Goal: Communication & Community: Answer question/provide support

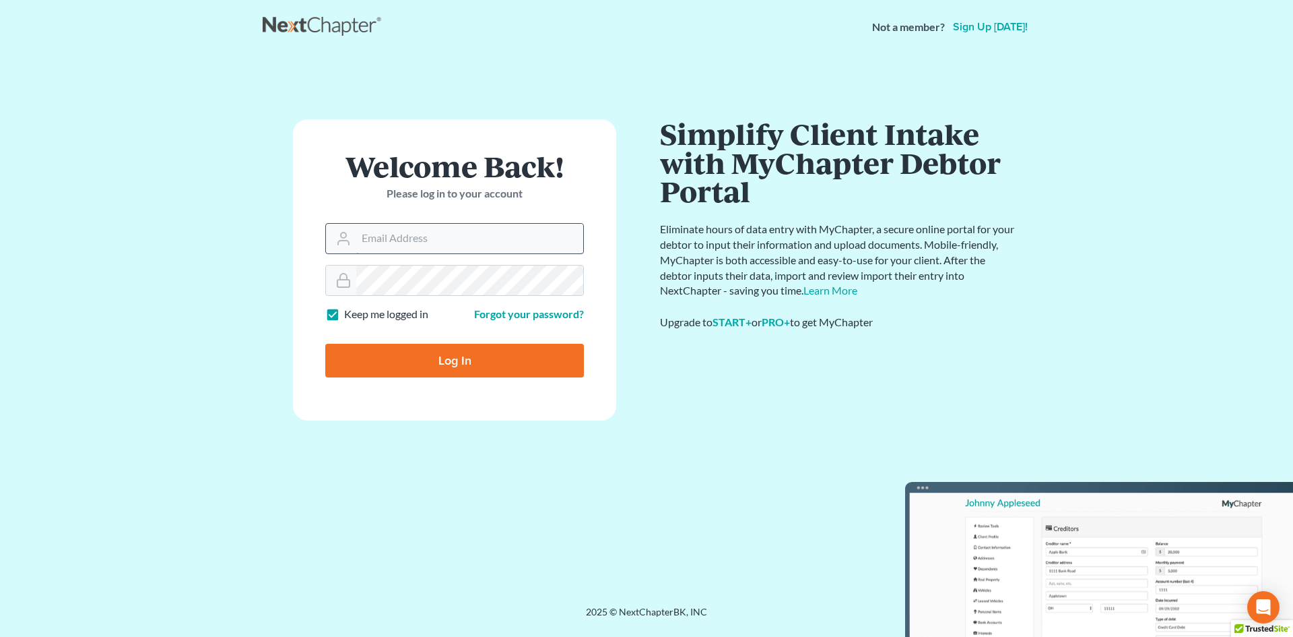
click at [370, 236] on input "Email Address" at bounding box center [469, 239] width 227 height 30
type input "[EMAIL_ADDRESS][DOMAIN_NAME]"
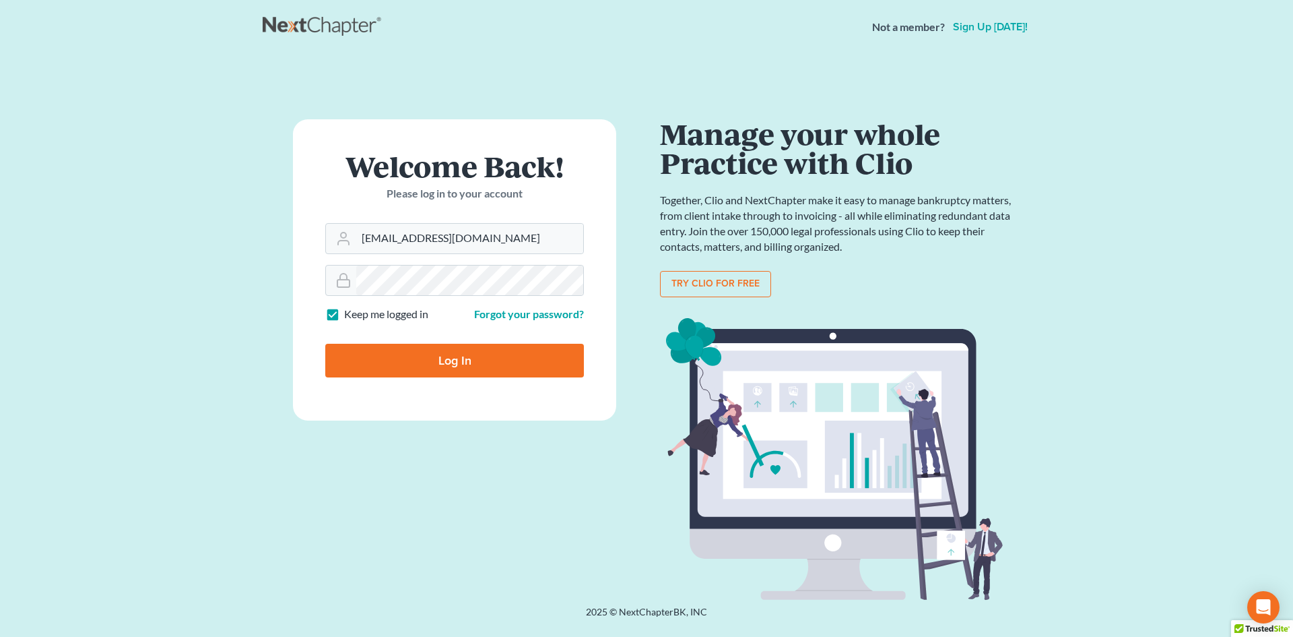
click at [443, 360] on input "Log In" at bounding box center [454, 361] width 259 height 34
type input "Thinking..."
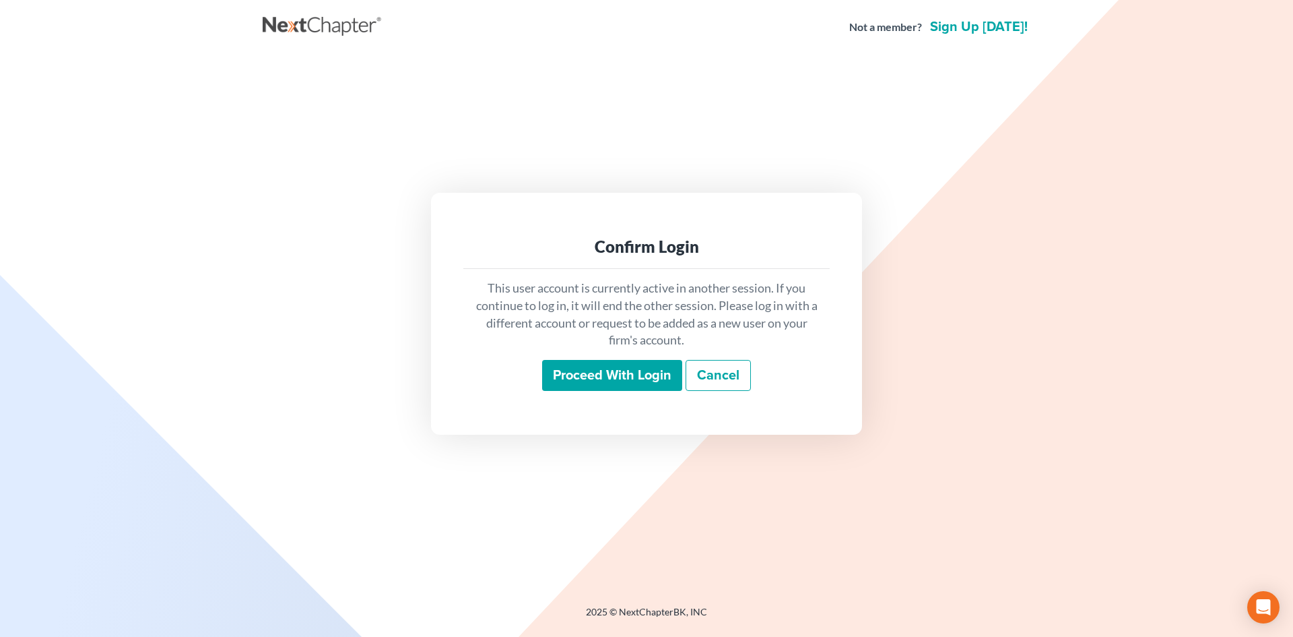
click at [616, 377] on input "Proceed with login" at bounding box center [612, 375] width 140 height 31
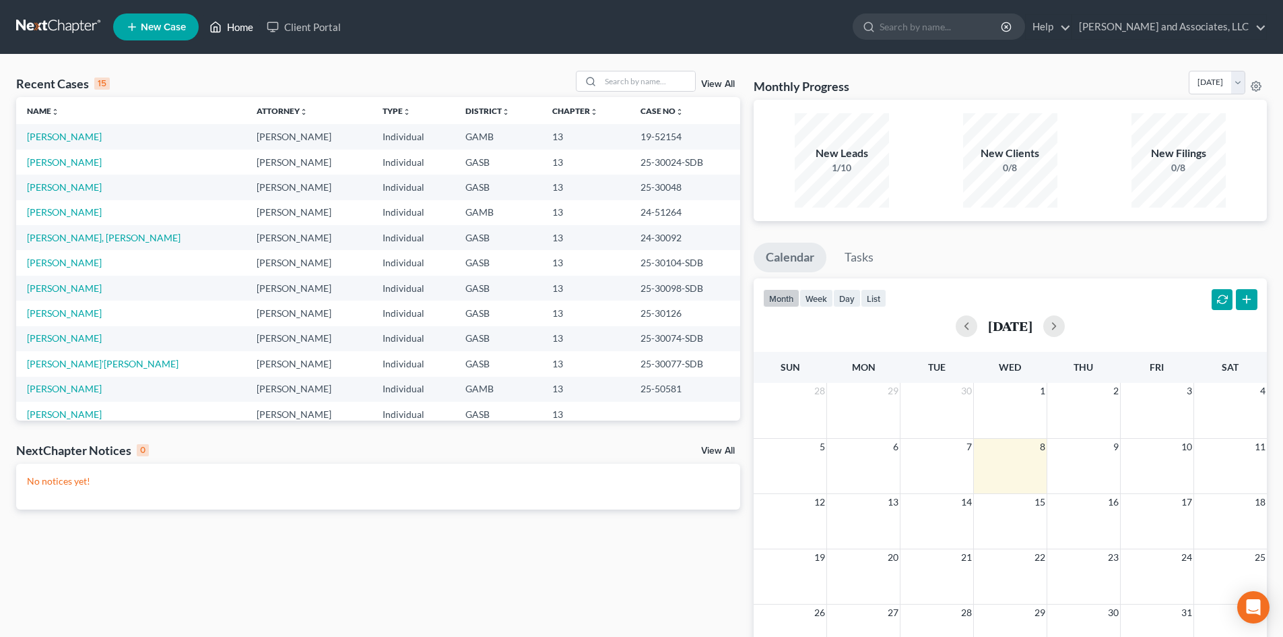
click at [230, 30] on link "Home" at bounding box center [231, 27] width 57 height 24
click at [614, 80] on input "search" at bounding box center [648, 81] width 94 height 20
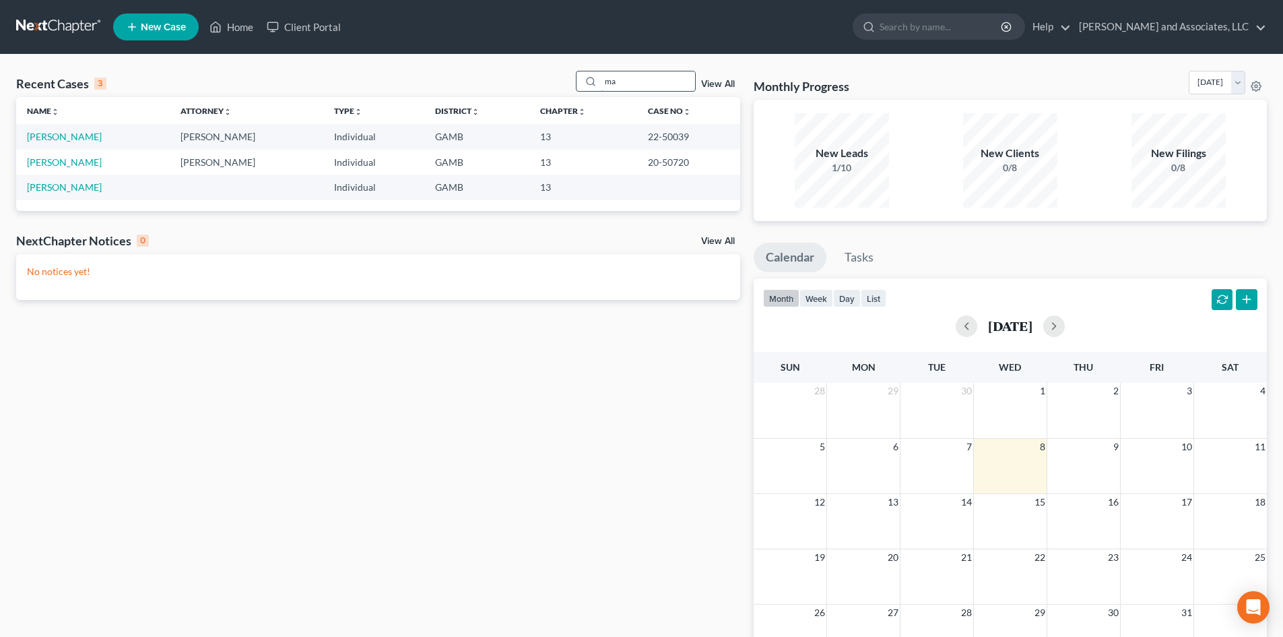
type input "m"
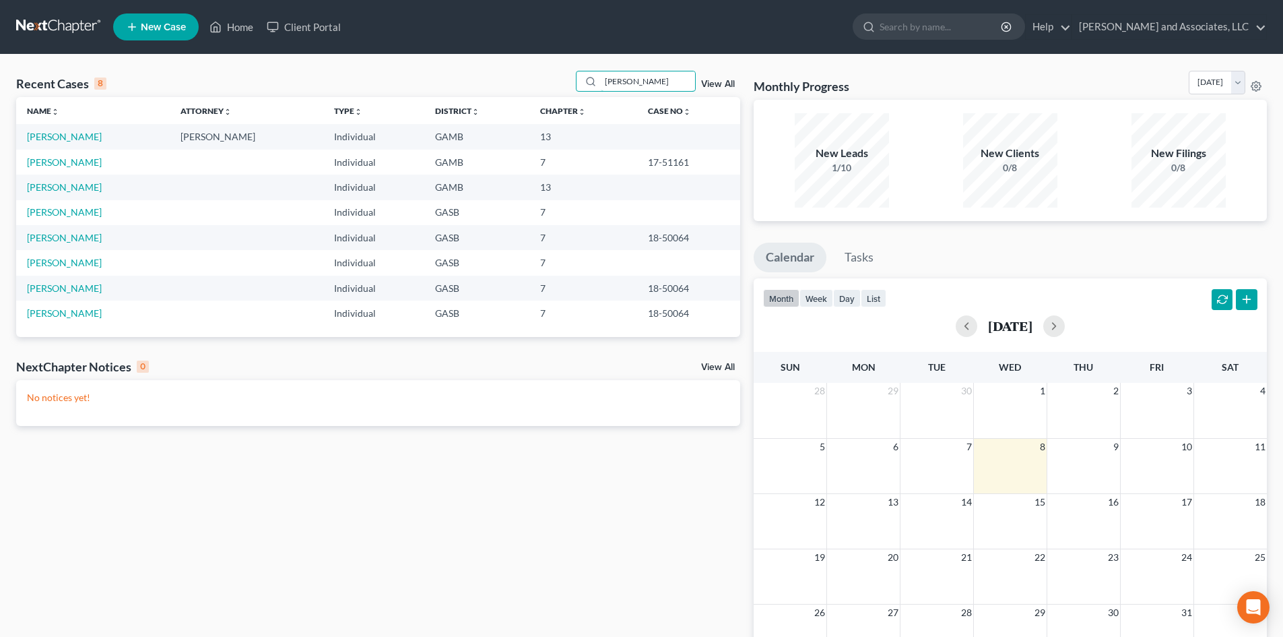
type input "Leslie"
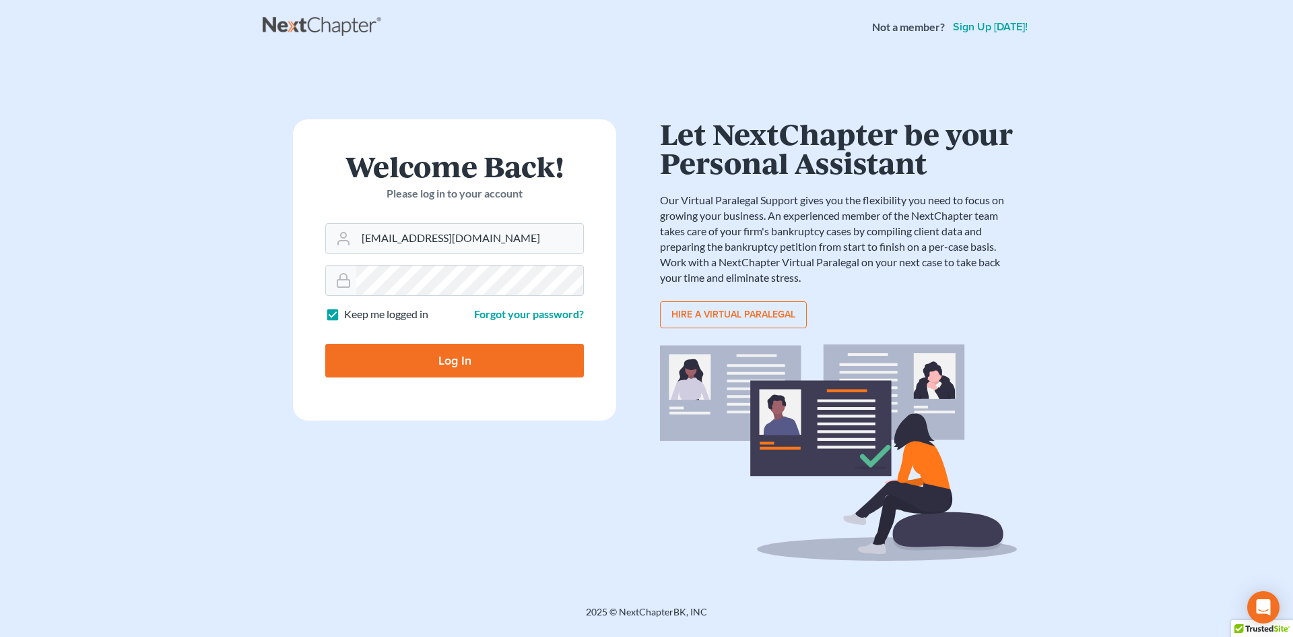
click at [466, 364] on input "Log In" at bounding box center [454, 361] width 259 height 34
type input "Thinking..."
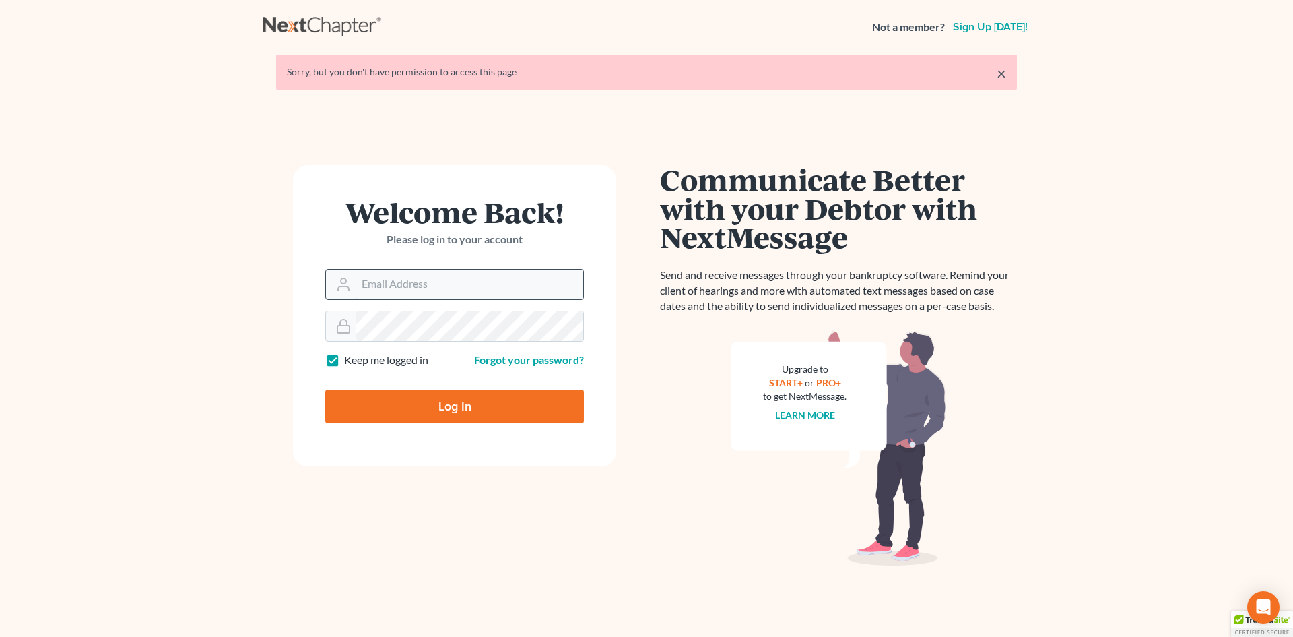
click at [385, 287] on input "Email Address" at bounding box center [469, 284] width 227 height 30
type input "[EMAIL_ADDRESS][DOMAIN_NAME]"
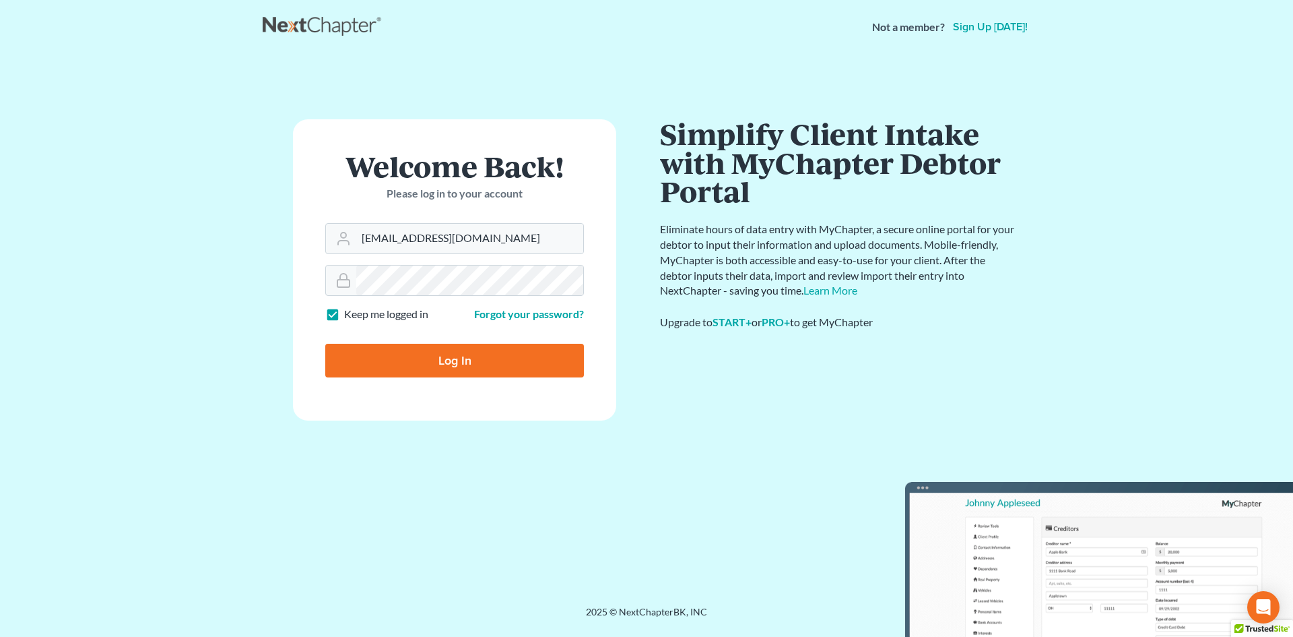
click at [459, 363] on input "Log In" at bounding box center [454, 361] width 259 height 34
type input "Thinking..."
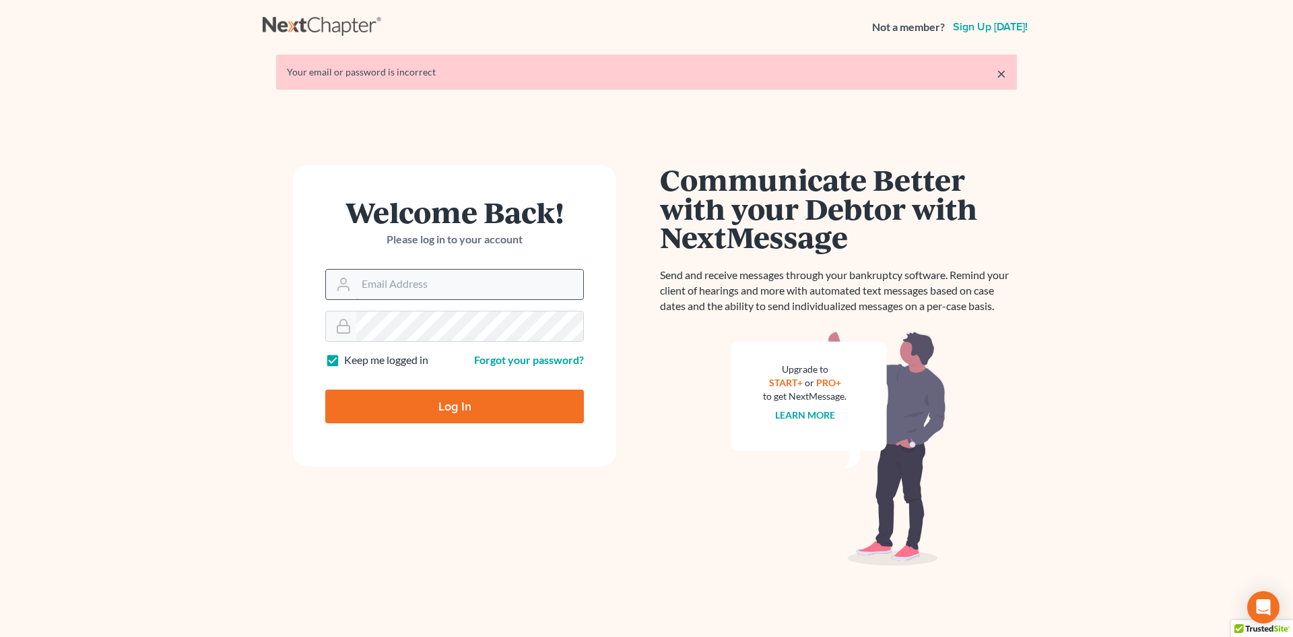
click at [362, 283] on input "Email Address" at bounding box center [469, 284] width 227 height 30
type input "[EMAIL_ADDRESS][DOMAIN_NAME]"
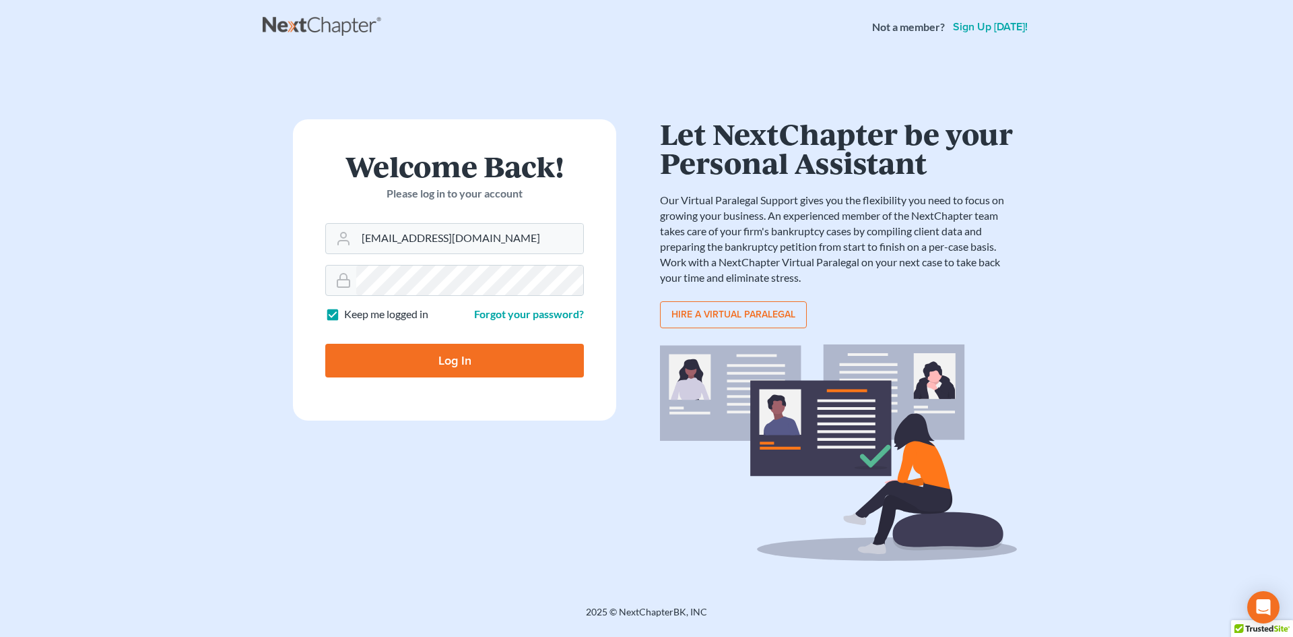
click at [451, 361] on input "Log In" at bounding box center [454, 361] width 259 height 34
type input "Thinking..."
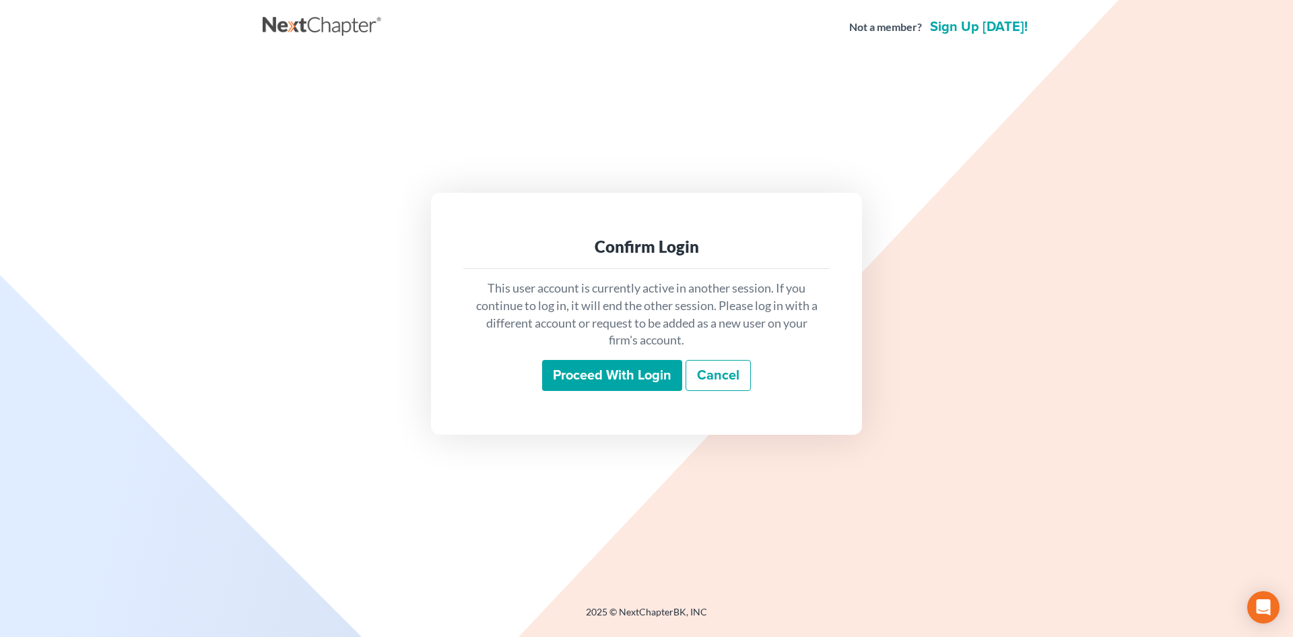
click at [631, 377] on input "Proceed with login" at bounding box center [612, 375] width 140 height 31
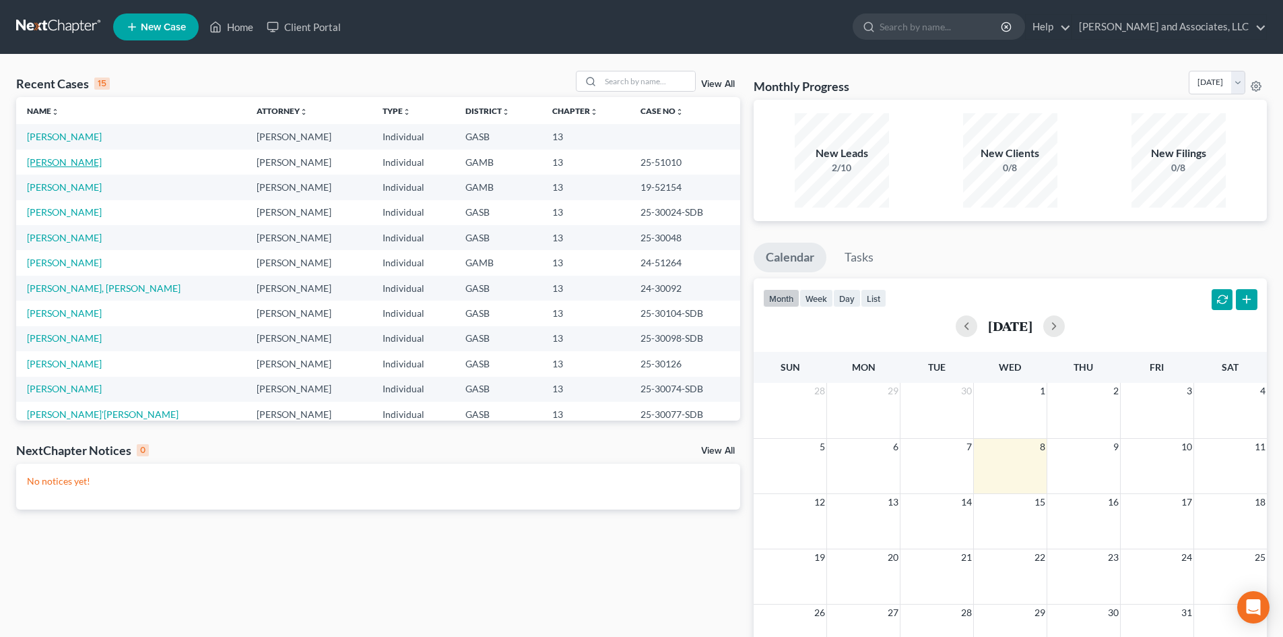
click at [76, 160] on link "[PERSON_NAME]" at bounding box center [64, 161] width 75 height 11
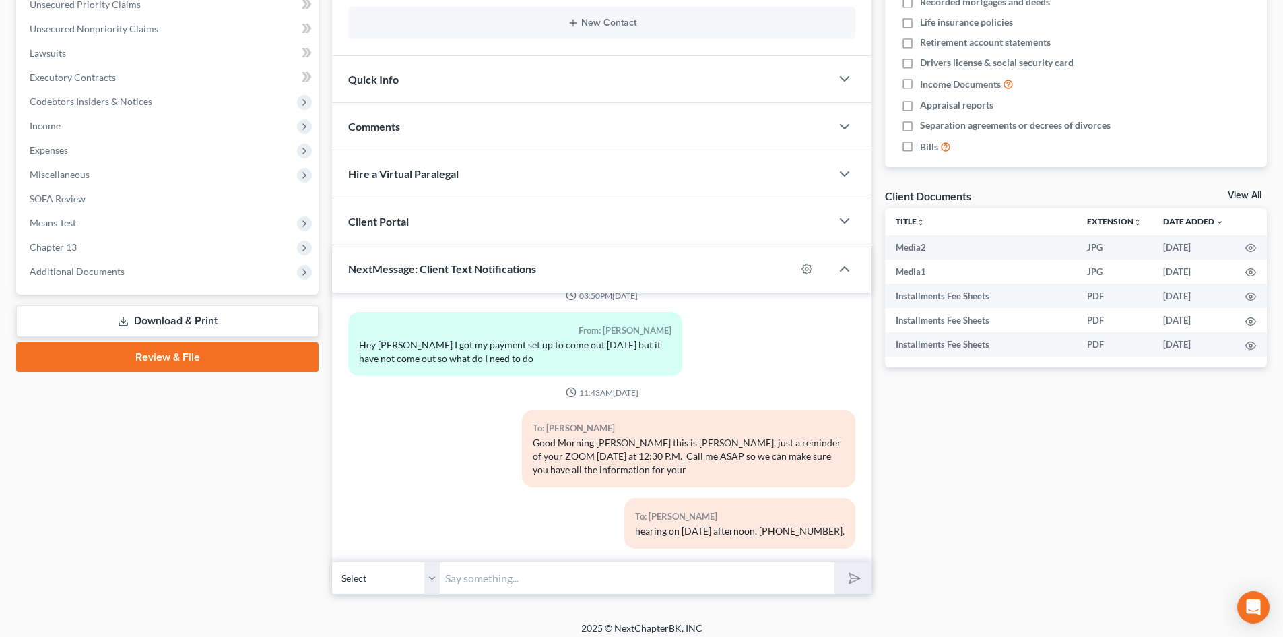
scroll to position [326, 0]
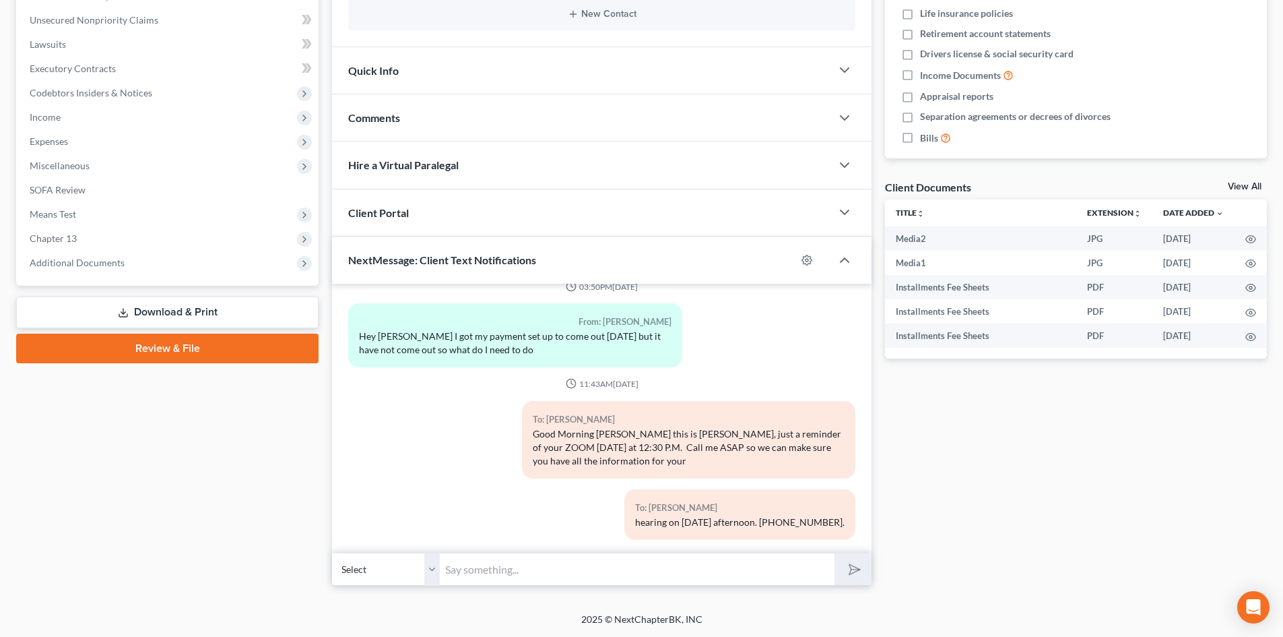
click at [432, 572] on select "Select [PHONE_NUMBER] - [PERSON_NAME]" at bounding box center [386, 568] width 108 height 33
click at [332, 552] on select "Select [PHONE_NUMBER] - [PERSON_NAME]" at bounding box center [386, 568] width 108 height 33
click at [460, 570] on input "text" at bounding box center [637, 568] width 395 height 33
type input "[PERSON_NAME] this is [PERSON_NAME] from Attorney [PERSON_NAME] office, call me…"
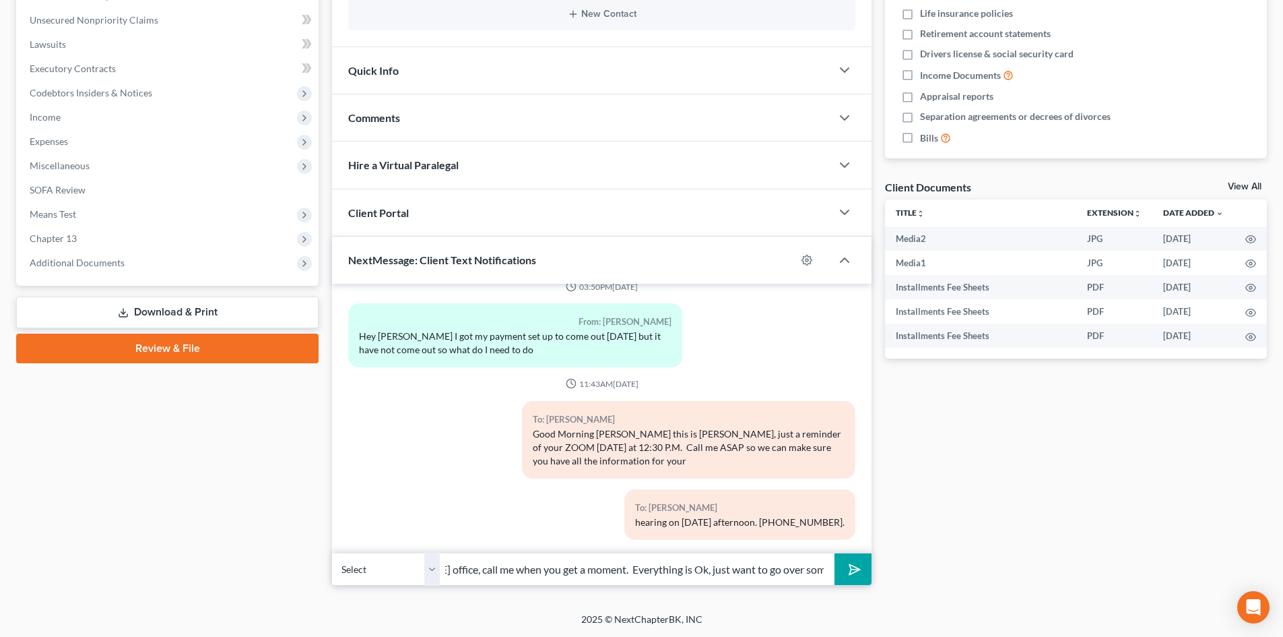
click at [835, 553] on button "submit" at bounding box center [853, 569] width 37 height 32
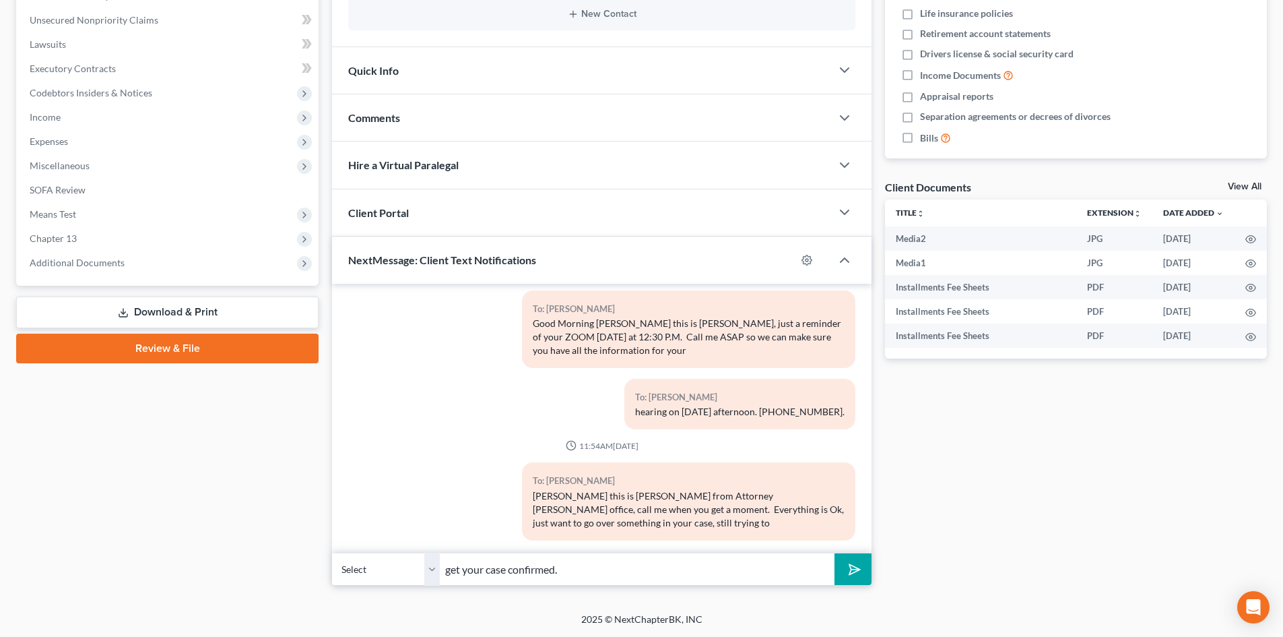
type input "get your case confirmed."
click at [835, 553] on button "submit" at bounding box center [853, 569] width 37 height 32
